Goal: Task Accomplishment & Management: Manage account settings

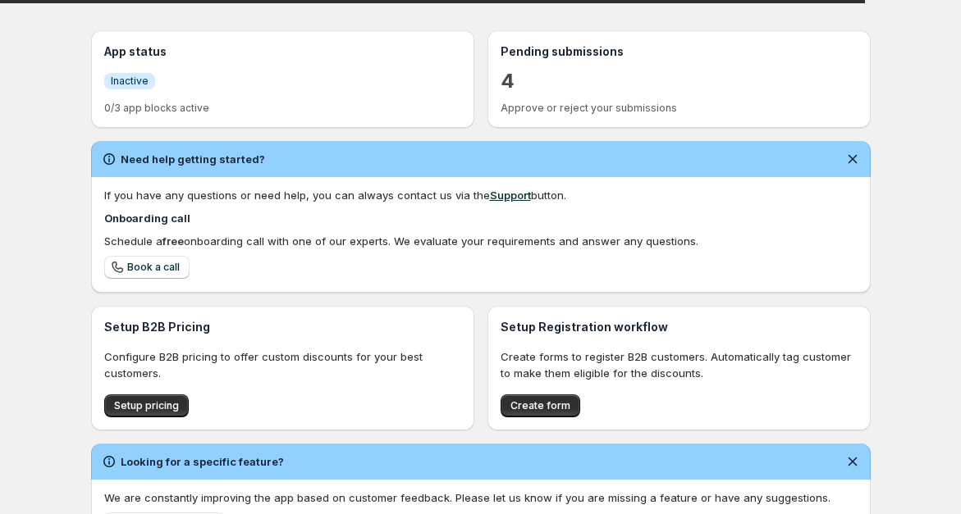
scroll to position [364, 0]
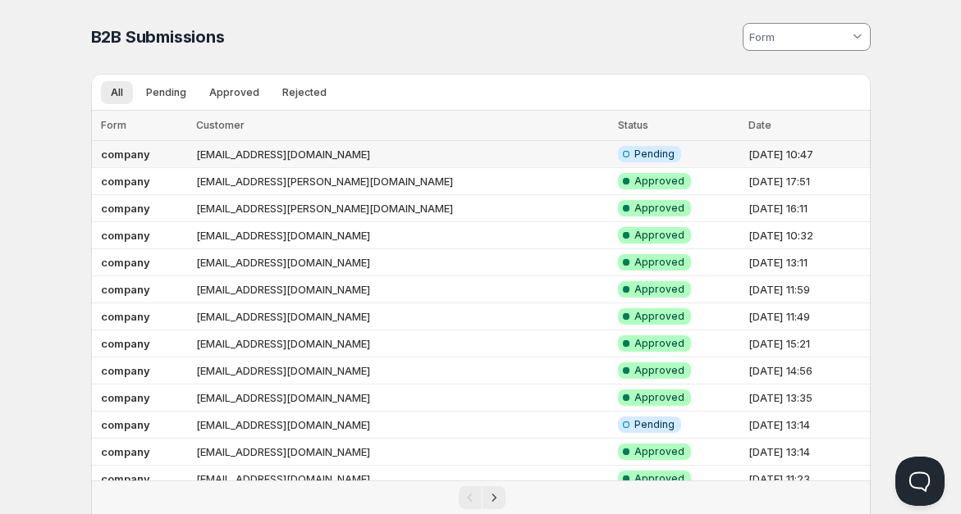
click at [404, 147] on td "[EMAIL_ADDRESS][DOMAIN_NAME]" at bounding box center [402, 154] width 422 height 27
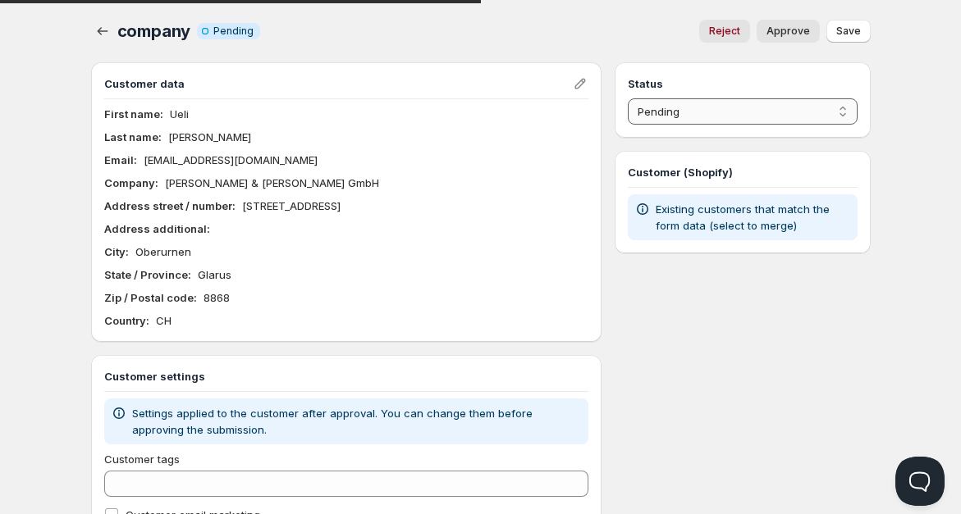
click at [663, 111] on select "Pending Approved Rejected Ignored Spam" at bounding box center [742, 111] width 229 height 26
select select "1"
click at [628, 98] on select "Pending Approved Rejected Ignored Spam" at bounding box center [742, 111] width 229 height 26
click at [849, 24] on button "Save" at bounding box center [848, 31] width 44 height 23
